Goal: Information Seeking & Learning: Check status

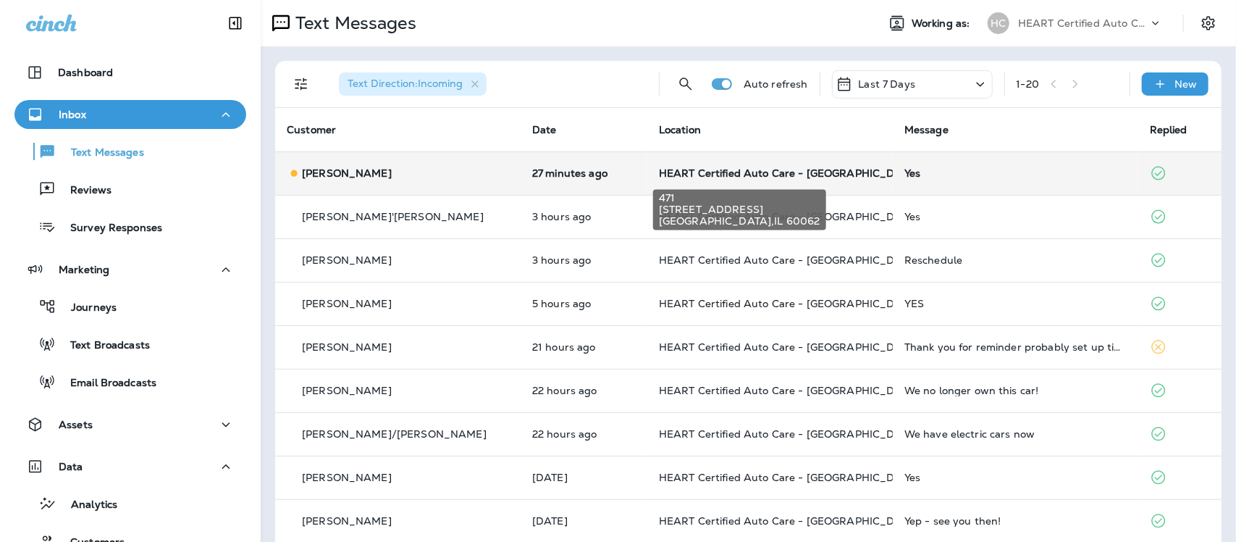
click at [659, 172] on span "HEART Certified Auto Care - [GEOGRAPHIC_DATA]" at bounding box center [789, 173] width 260 height 13
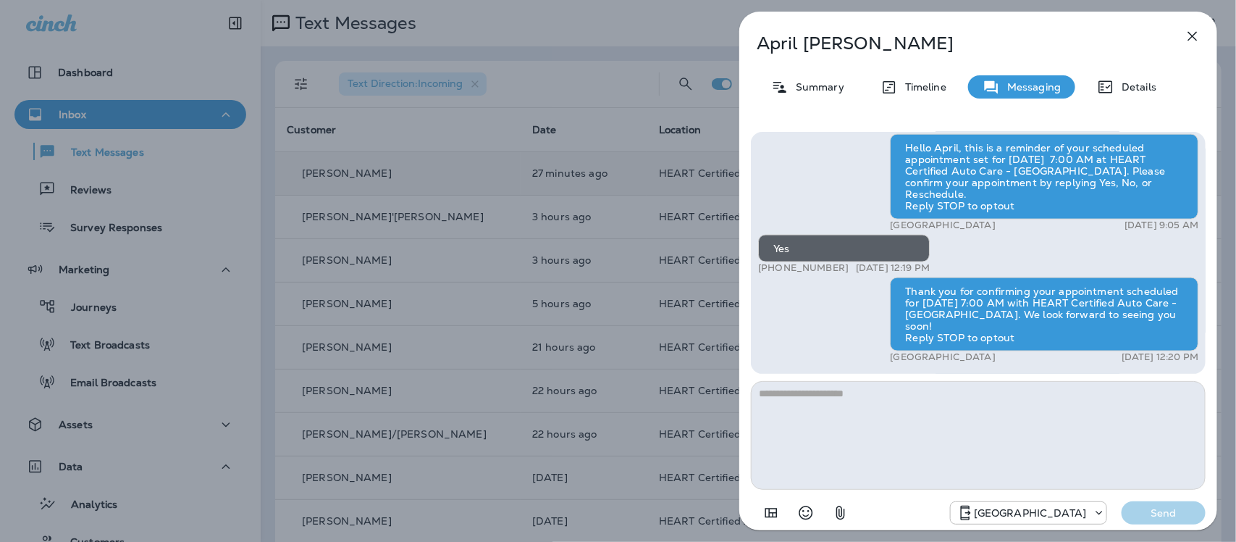
click at [1192, 35] on icon "button" at bounding box center [1192, 36] width 17 height 17
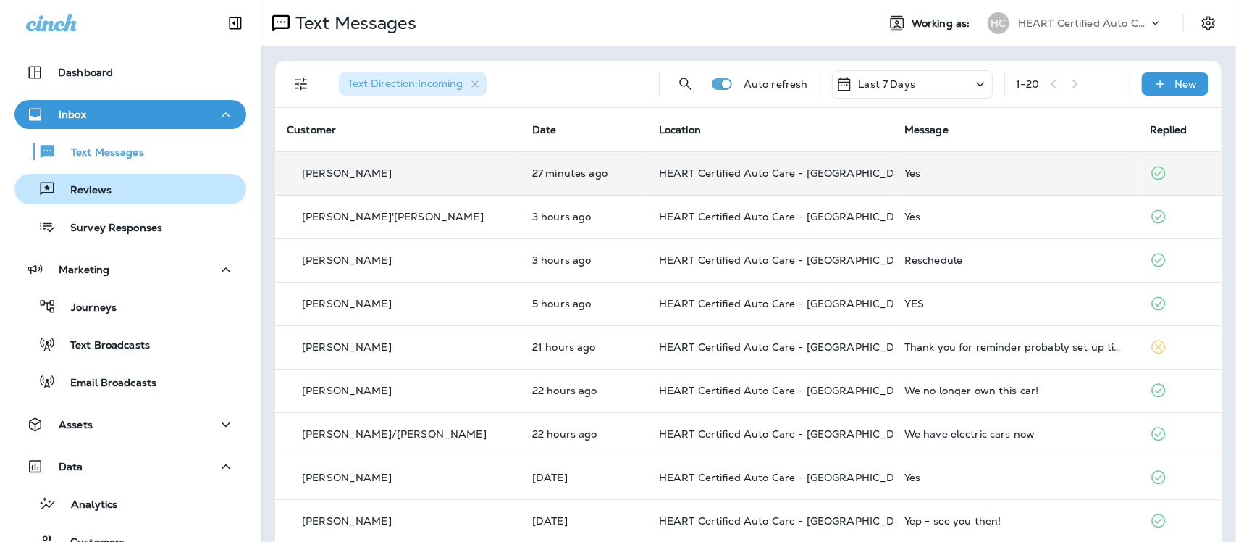
click at [98, 193] on p "Reviews" at bounding box center [84, 191] width 56 height 14
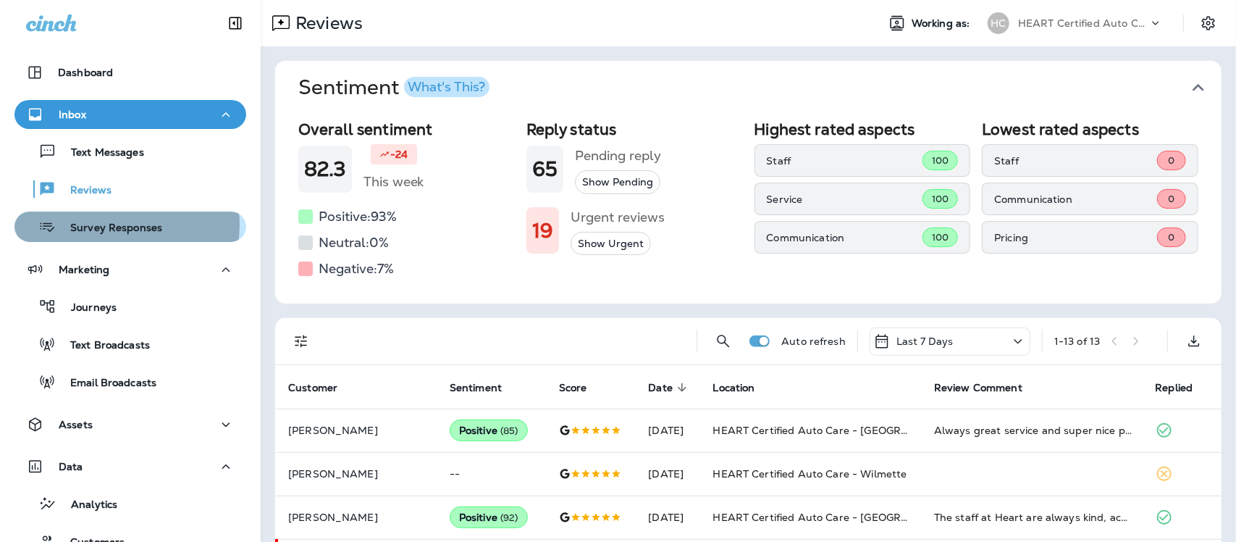
click at [110, 224] on p "Survey Responses" at bounding box center [109, 229] width 106 height 14
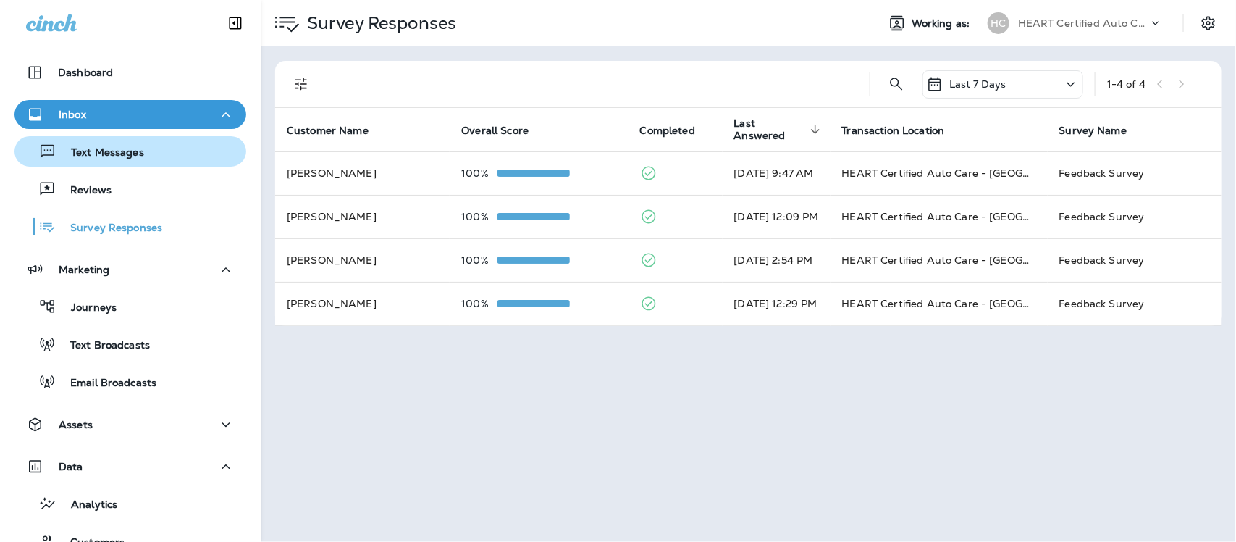
click at [102, 149] on p "Text Messages" at bounding box center [100, 153] width 88 height 14
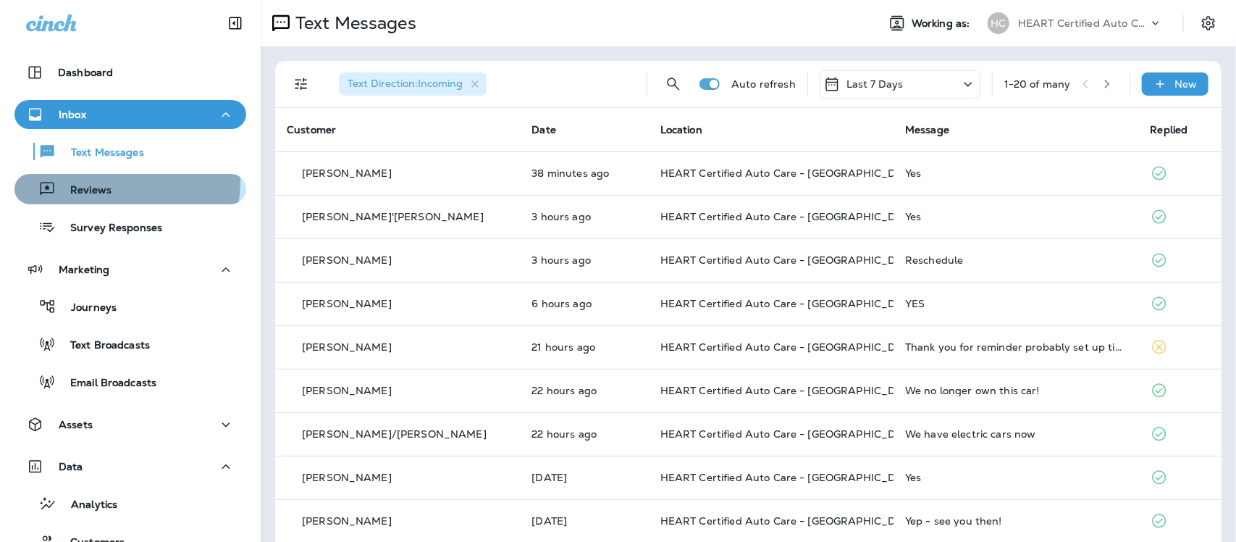
click at [101, 180] on div "Reviews" at bounding box center [65, 189] width 91 height 22
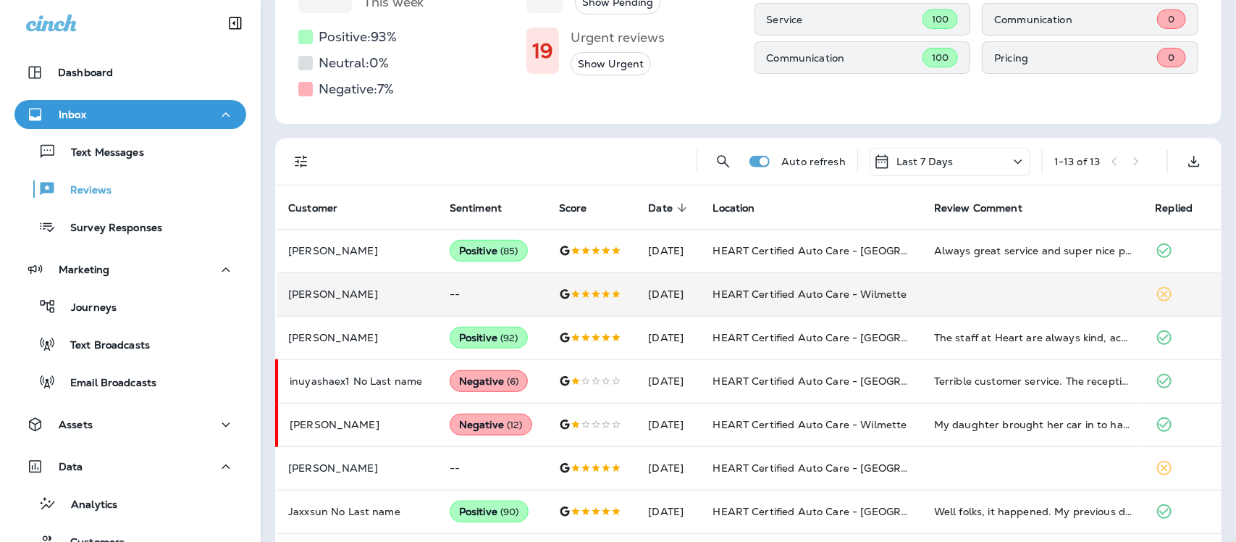
scroll to position [181, 0]
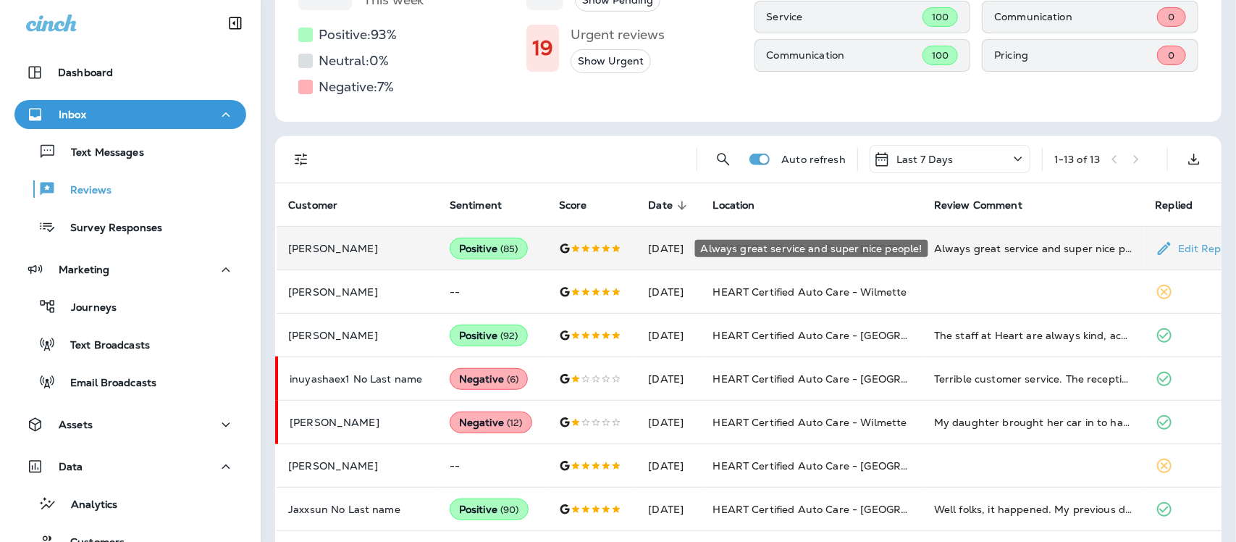
click at [1050, 252] on div "Always great service and super nice people!" at bounding box center [1033, 248] width 198 height 14
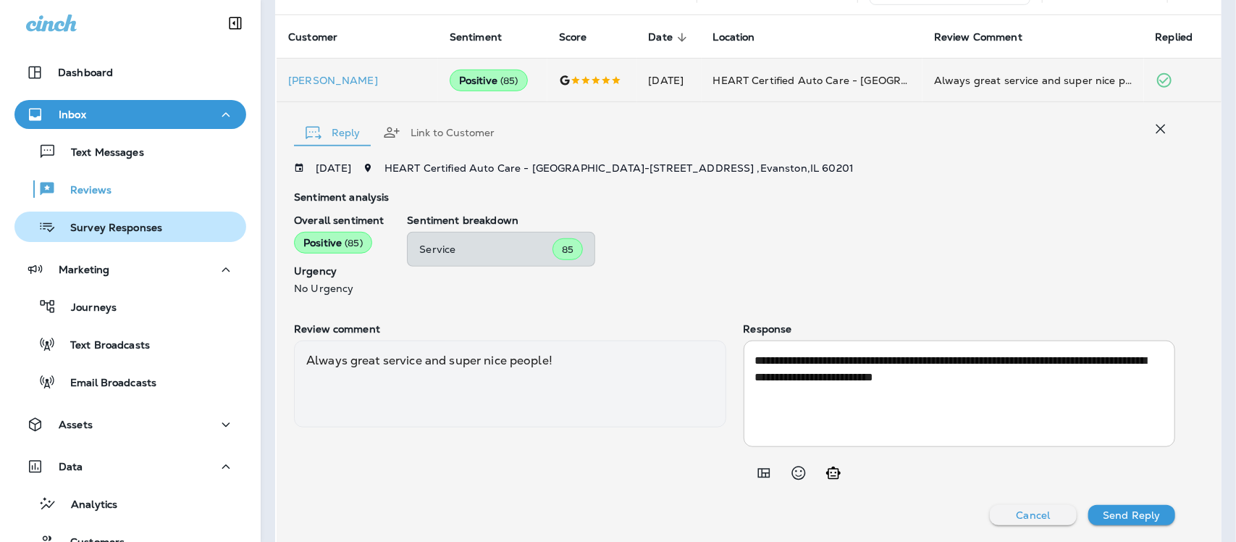
click at [89, 228] on p "Survey Responses" at bounding box center [109, 229] width 106 height 14
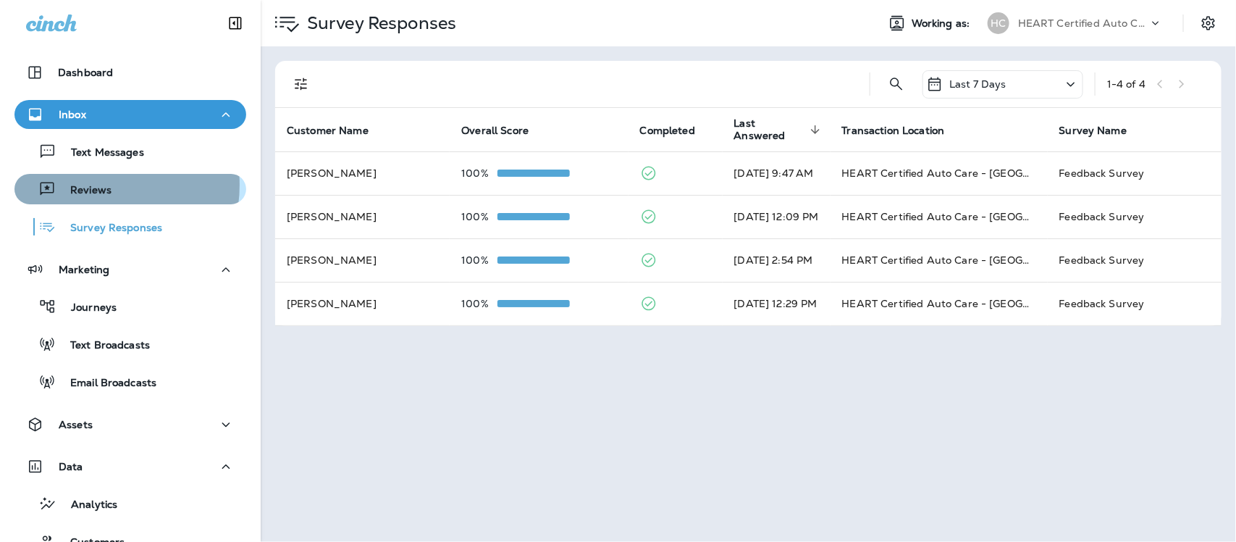
click at [88, 185] on p "Reviews" at bounding box center [84, 191] width 56 height 14
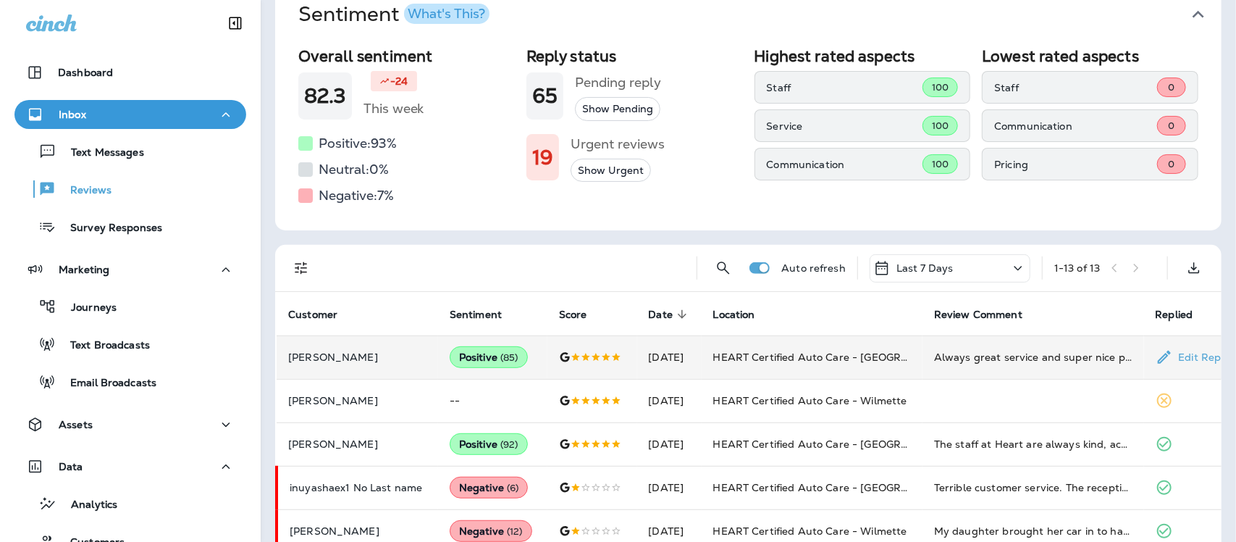
scroll to position [181, 0]
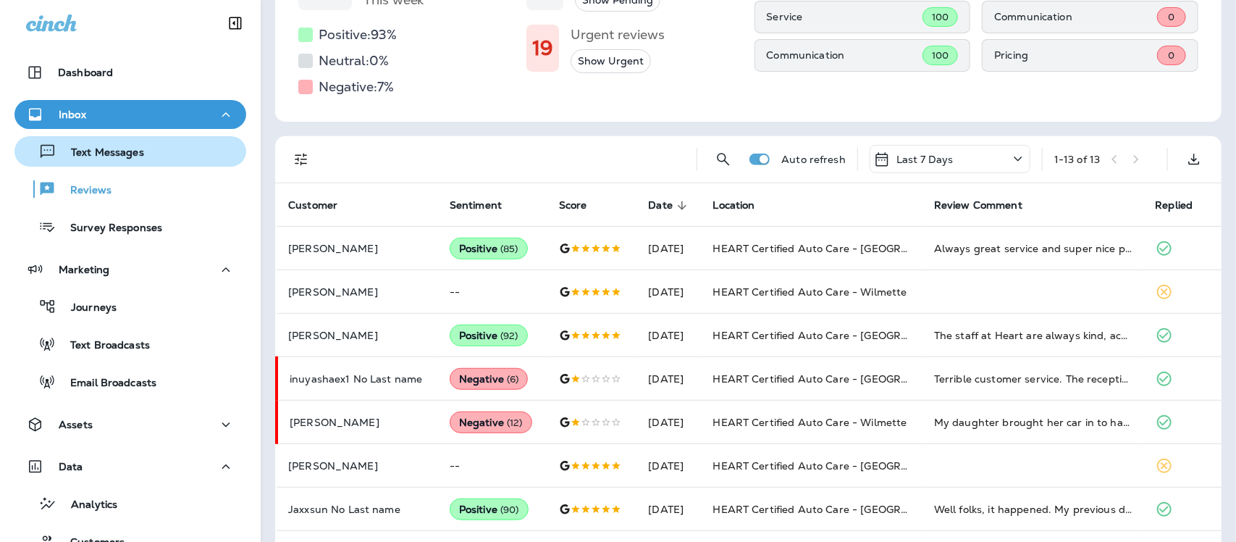
click at [112, 150] on p "Text Messages" at bounding box center [100, 153] width 88 height 14
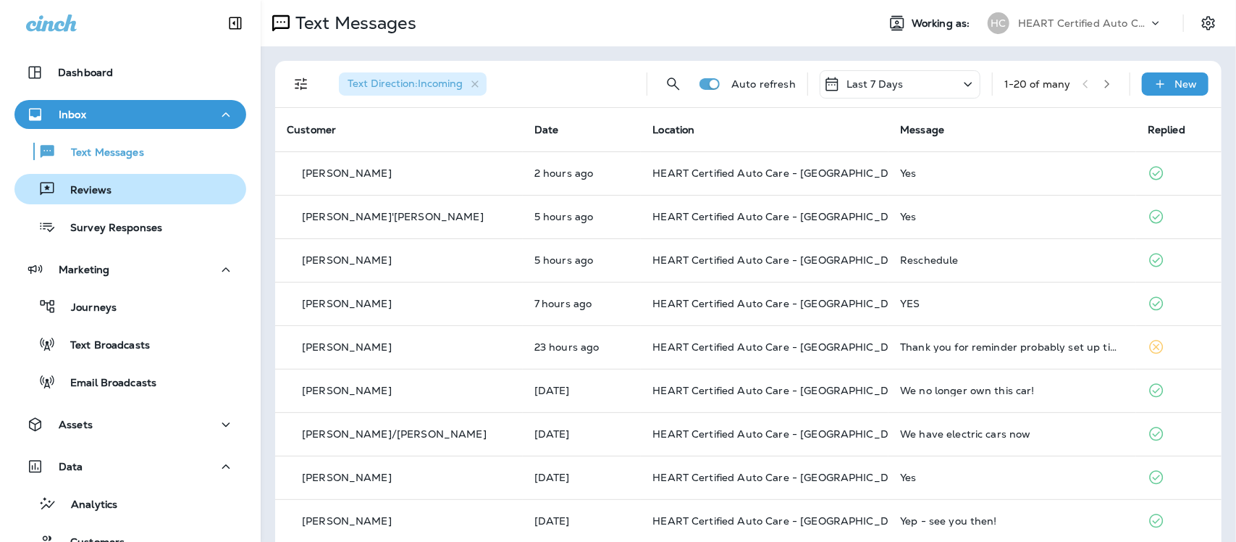
click at [87, 186] on p "Reviews" at bounding box center [84, 191] width 56 height 14
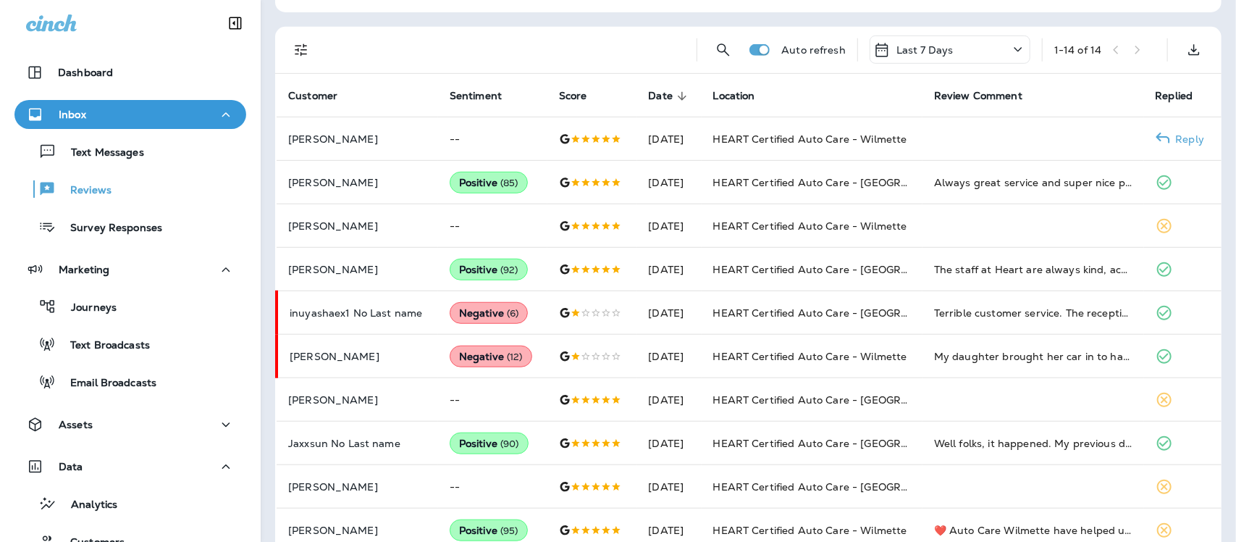
scroll to position [272, 0]
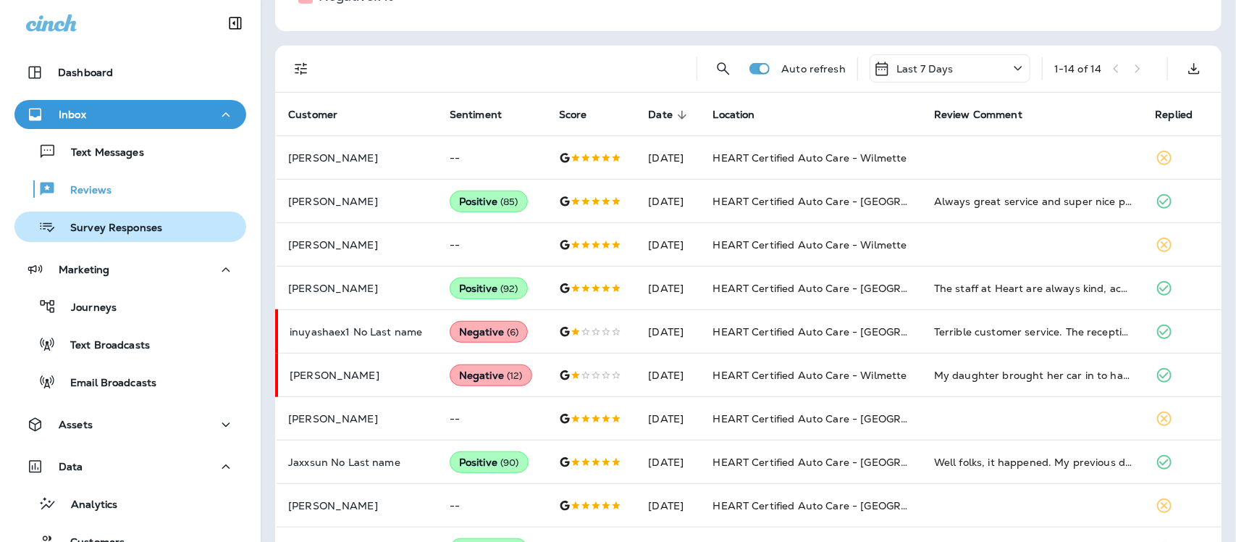
click at [114, 225] on p "Survey Responses" at bounding box center [109, 229] width 106 height 14
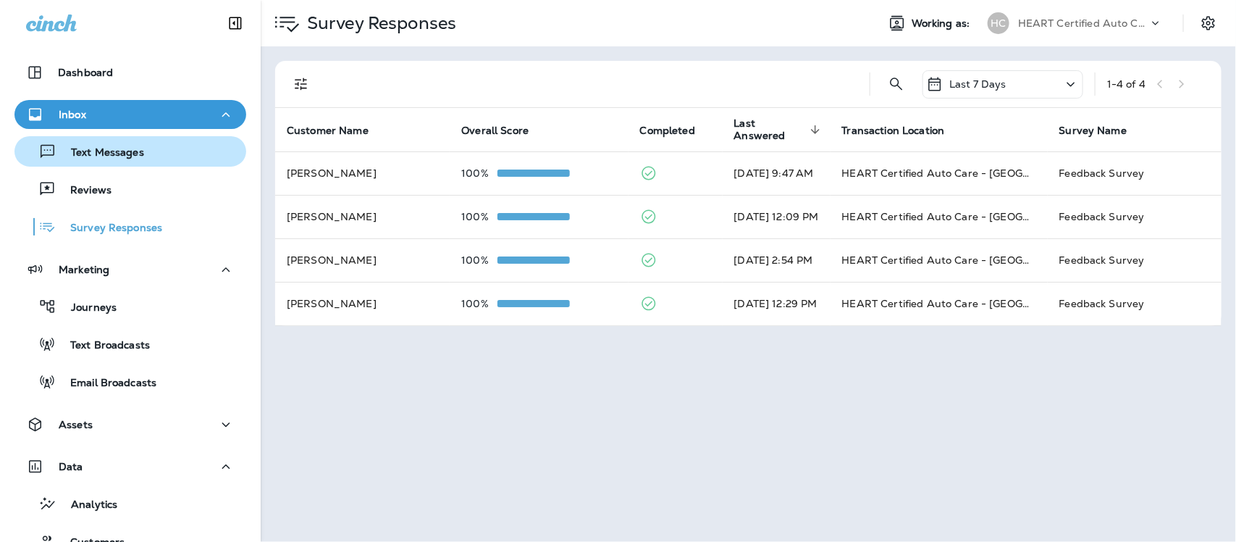
click at [119, 146] on p "Text Messages" at bounding box center [100, 153] width 88 height 14
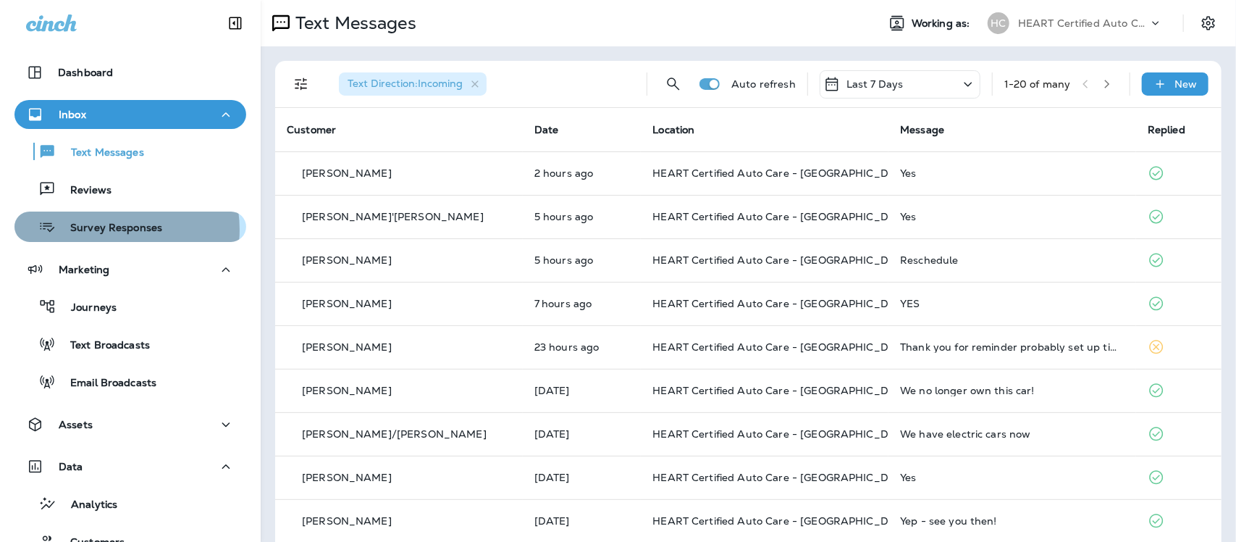
click at [106, 230] on p "Survey Responses" at bounding box center [109, 229] width 106 height 14
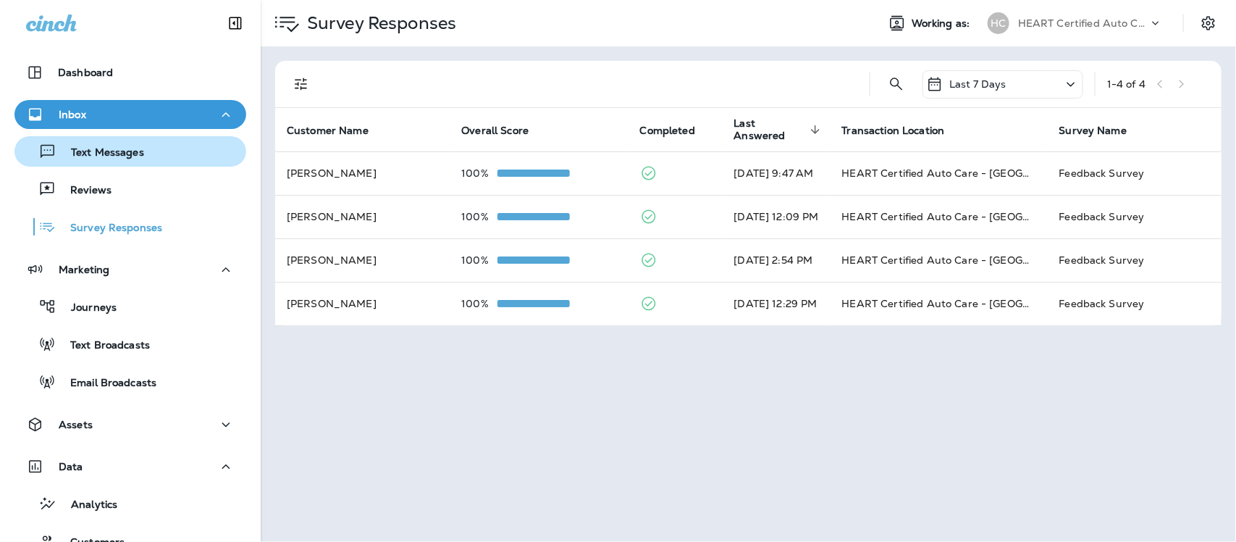
click at [109, 149] on p "Text Messages" at bounding box center [100, 153] width 88 height 14
